Goal: Task Accomplishment & Management: Manage account settings

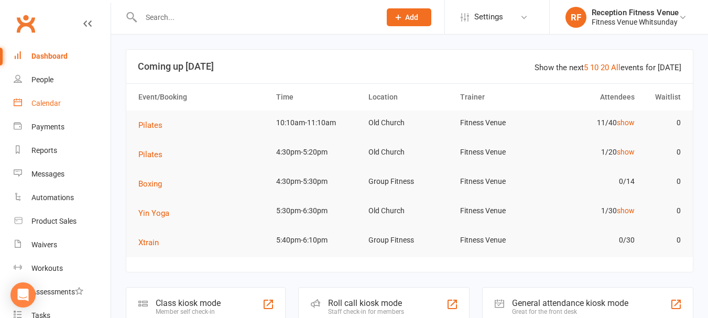
click at [54, 105] on div "Calendar" at bounding box center [45, 103] width 29 height 8
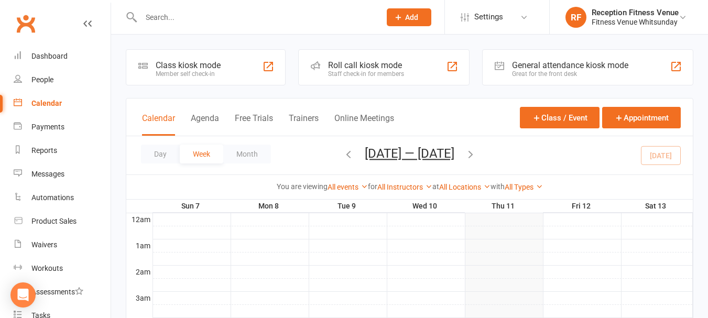
click at [533, 71] on div "Great for the front desk" at bounding box center [570, 73] width 116 height 7
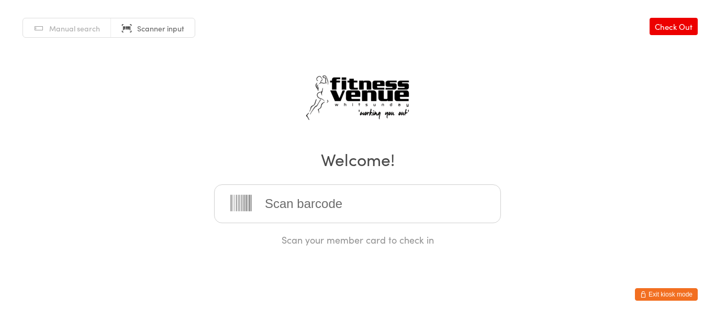
click at [653, 292] on button "Exit kiosk mode" at bounding box center [666, 294] width 63 height 13
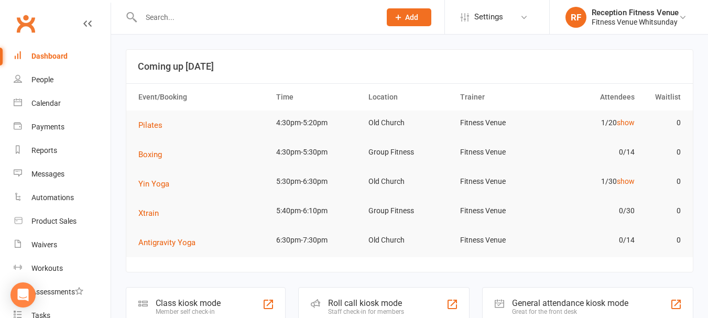
click at [178, 21] on input "text" at bounding box center [255, 17] width 235 height 15
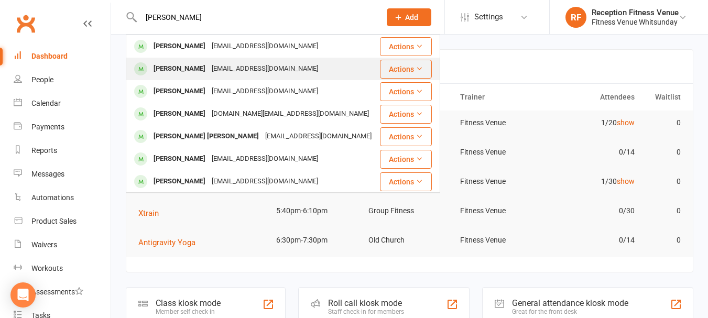
type input "[PERSON_NAME]"
click at [200, 72] on div "Ana Pannunzio" at bounding box center [179, 68] width 58 height 15
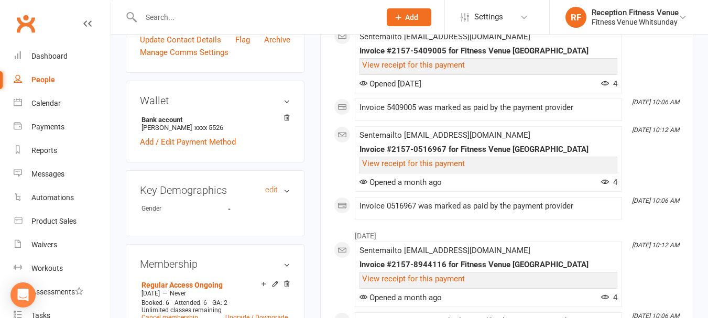
scroll to position [419, 0]
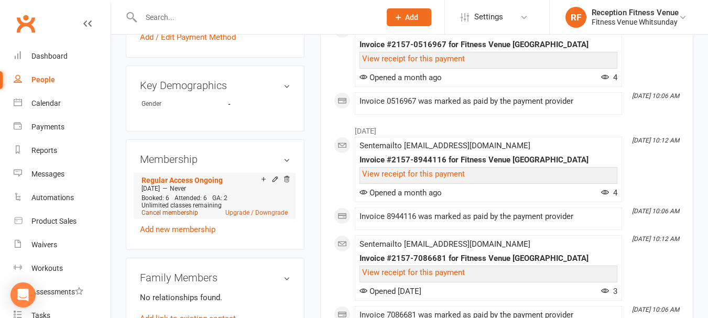
click at [185, 216] on link "Cancel membership" at bounding box center [169, 212] width 57 height 7
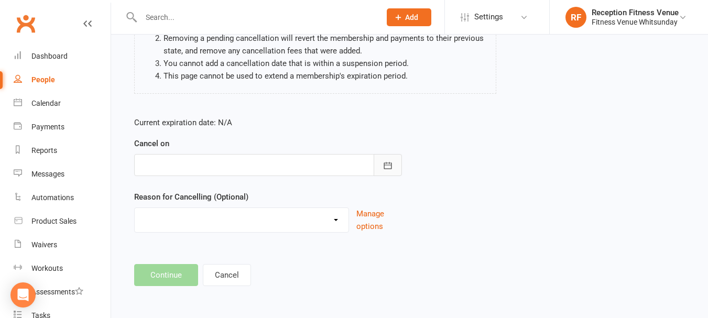
click at [390, 171] on button "button" at bounding box center [387, 165] width 28 height 22
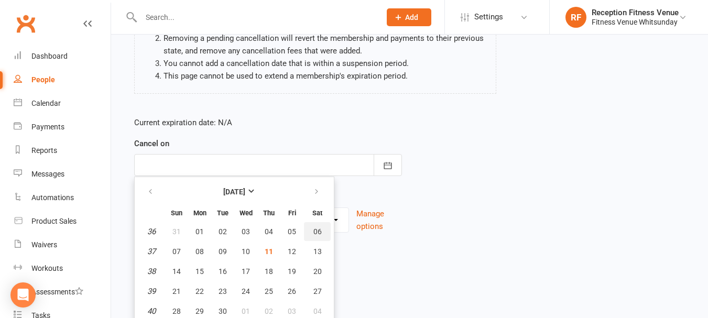
scroll to position [158, 0]
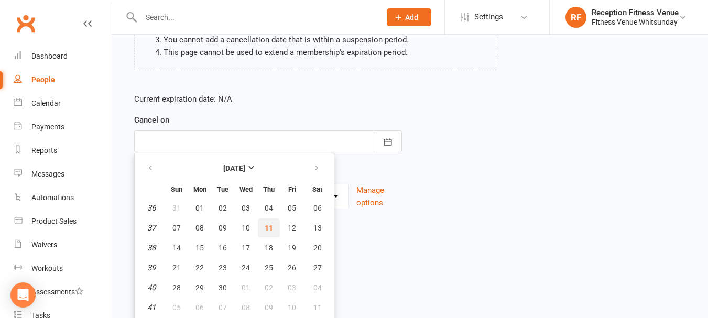
click at [268, 230] on span "11" at bounding box center [268, 228] width 8 height 8
type input "11 Sep 2025"
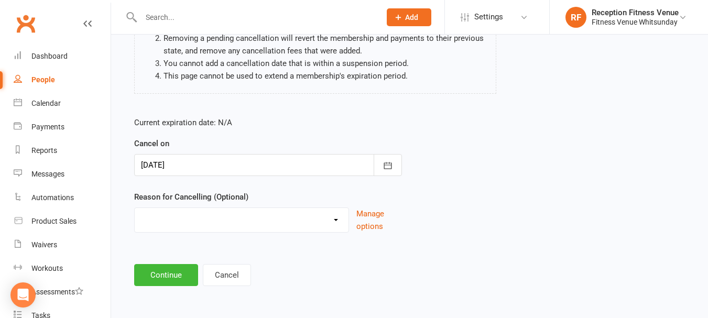
scroll to position [135, 0]
click at [174, 222] on select "Email request Excessive defaults Holiday Injury Leaving town Other reason" at bounding box center [242, 218] width 214 height 21
select select "4"
click at [135, 208] on select "Email request Excessive defaults Holiday Injury Leaving town Other reason" at bounding box center [242, 218] width 214 height 21
click at [171, 273] on button "Continue" at bounding box center [166, 275] width 64 height 22
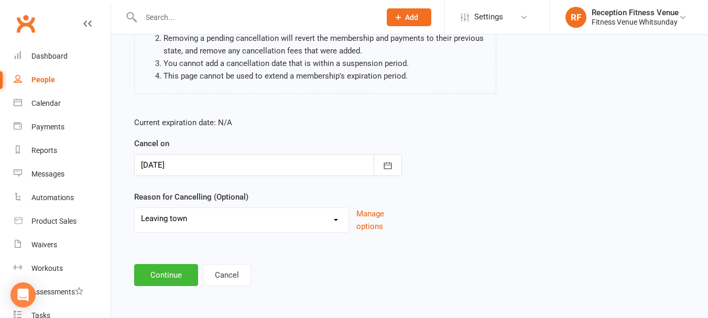
scroll to position [0, 0]
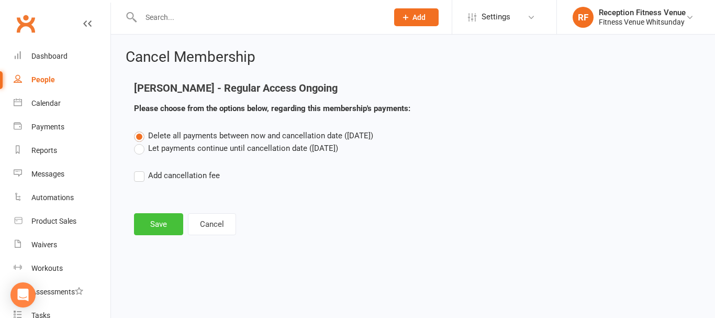
click at [164, 217] on button "Save" at bounding box center [158, 224] width 49 height 22
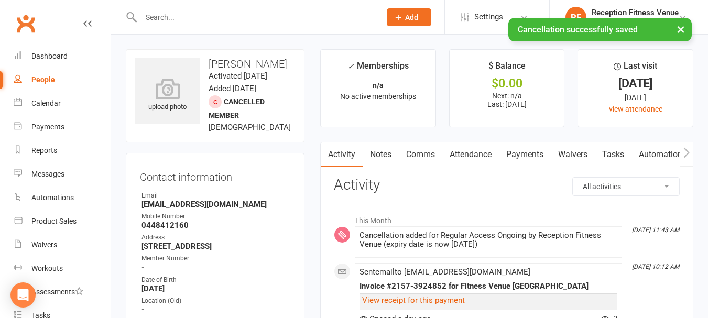
click at [525, 154] on link "Payments" at bounding box center [525, 154] width 52 height 24
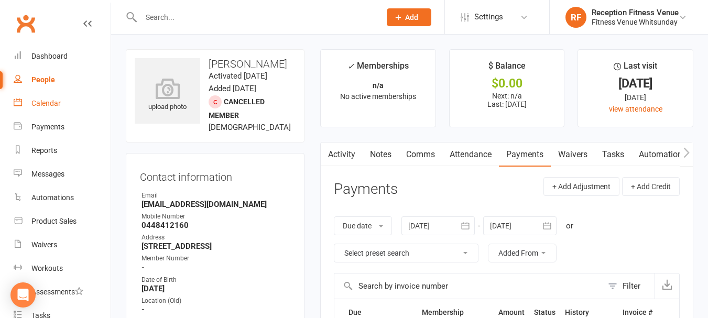
click at [51, 96] on link "Calendar" at bounding box center [62, 104] width 97 height 24
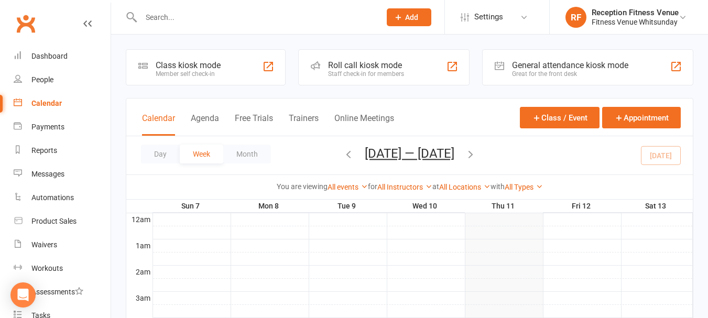
click at [564, 62] on div "General attendance kiosk mode" at bounding box center [570, 65] width 116 height 10
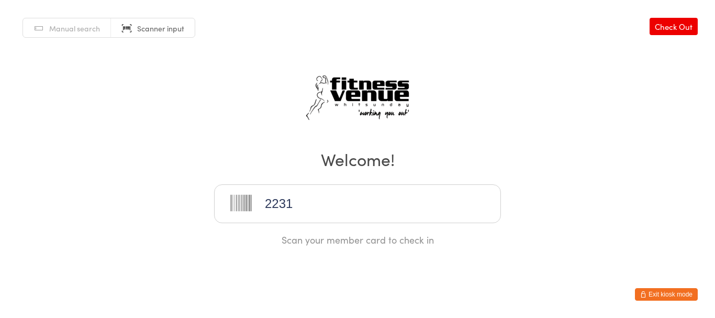
type input "22312"
